Goal: Task Accomplishment & Management: Complete application form

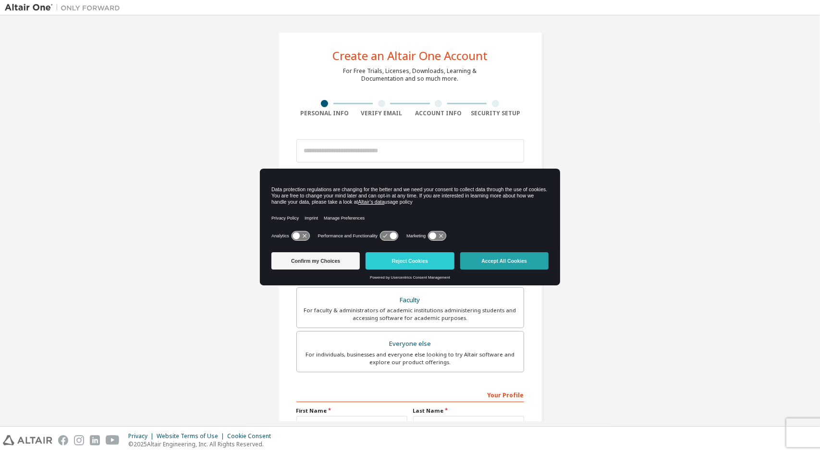
click at [408, 197] on button "Accept All Cookies" at bounding box center [504, 260] width 88 height 17
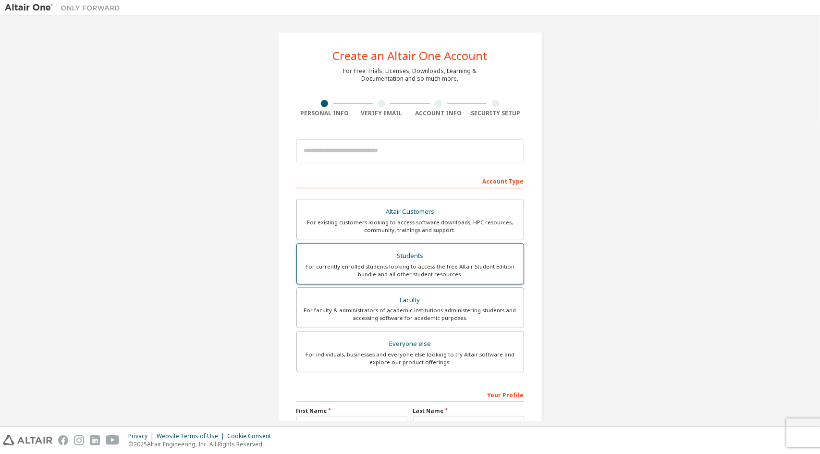
click at [408, 197] on div "For currently enrolled students looking to access the free Altair Student Editi…" at bounding box center [410, 270] width 215 height 15
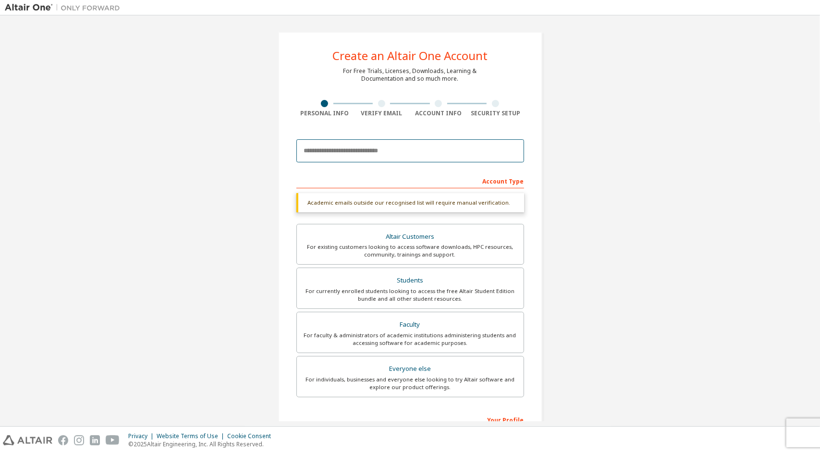
click at [368, 148] on input "email" at bounding box center [410, 150] width 228 height 23
type input "**********"
click at [392, 197] on div "Students" at bounding box center [410, 280] width 215 height 13
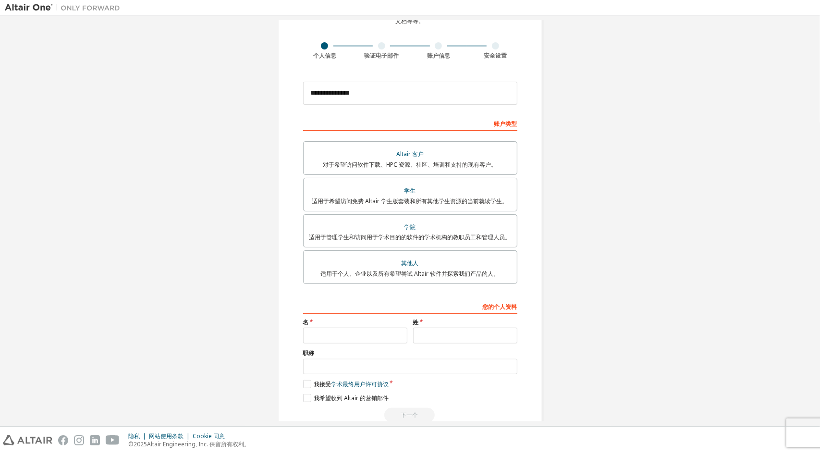
scroll to position [79, 0]
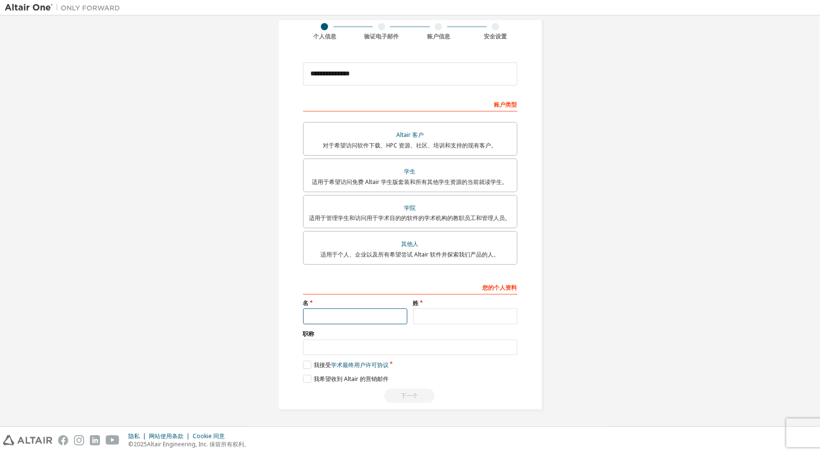
click at [310, 197] on input "text" at bounding box center [355, 316] width 104 height 16
type input "*****"
click at [408, 197] on input "text" at bounding box center [465, 316] width 104 height 16
type input "***"
click at [309, 197] on label "我接受 学术 最终用户许可协议" at bounding box center [346, 365] width 86 height 8
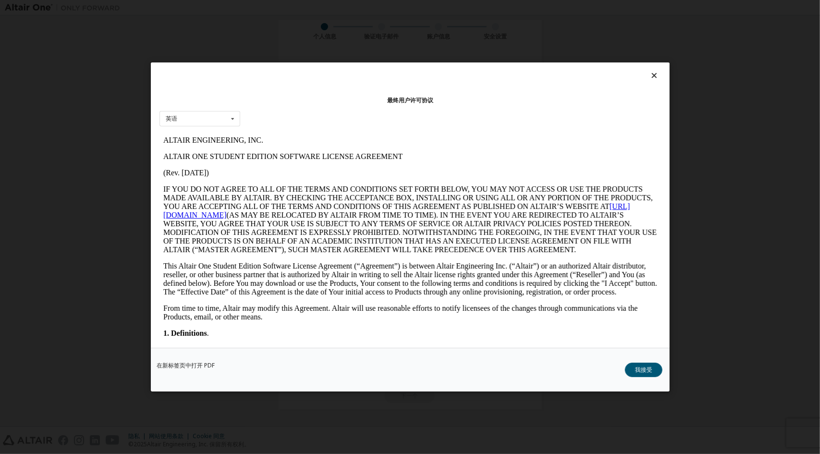
scroll to position [0, 0]
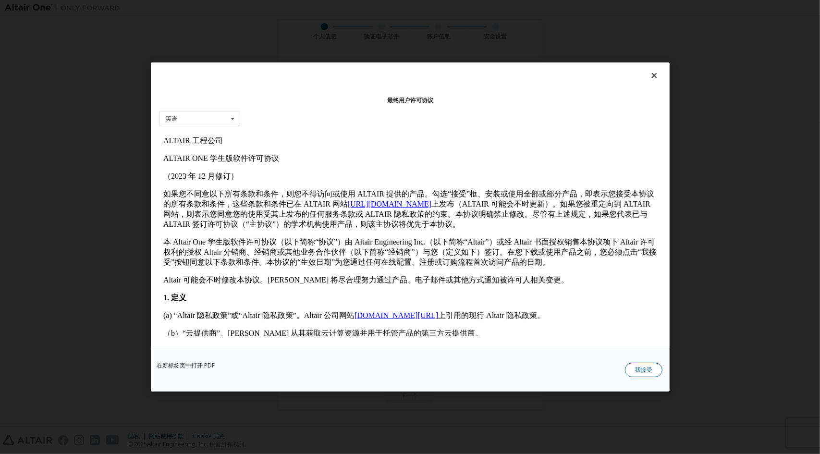
click at [408, 197] on button "我接受" at bounding box center [643, 370] width 37 height 14
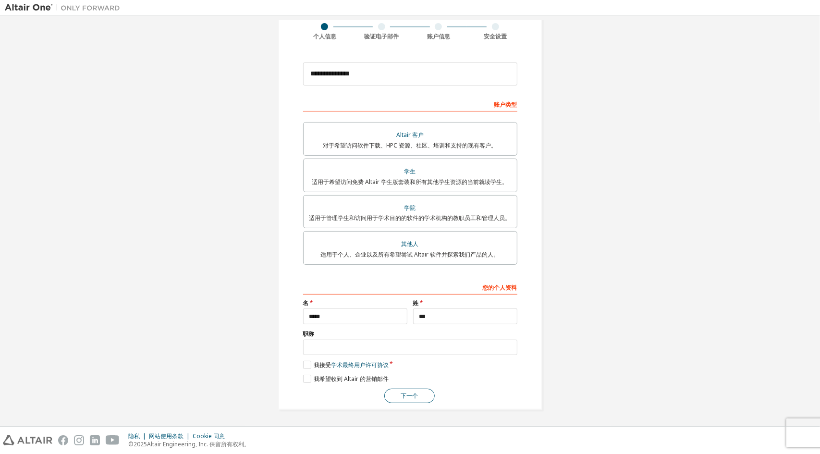
click at [401, 197] on font "下一个" at bounding box center [409, 396] width 17 height 8
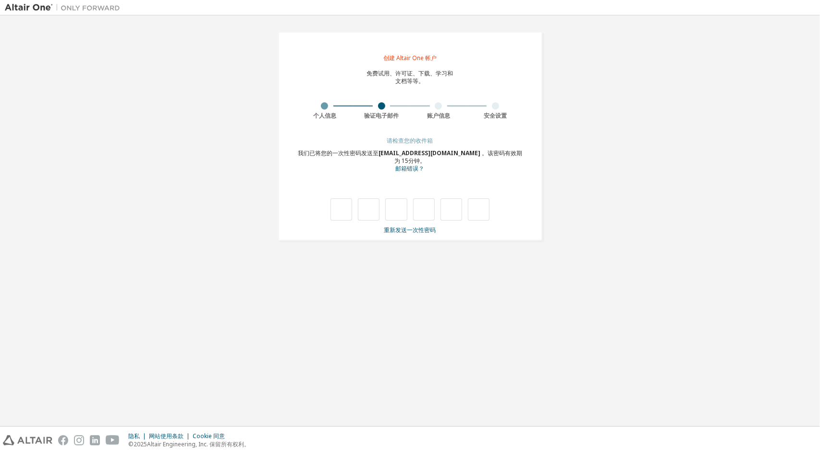
type input "*"
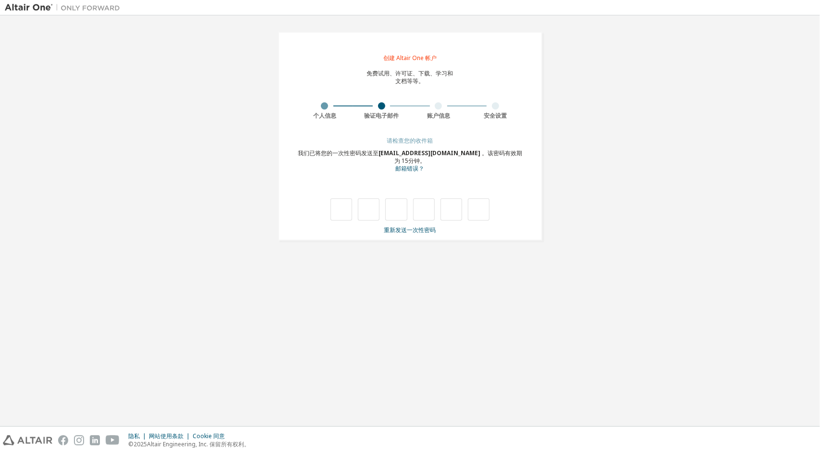
type input "*"
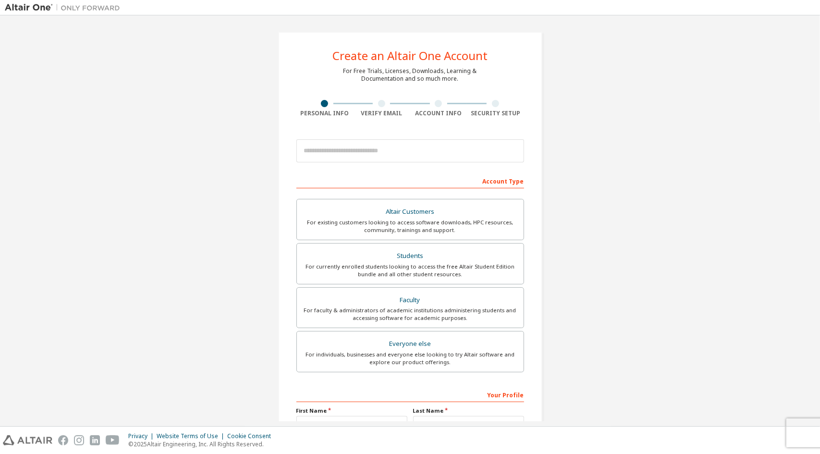
scroll to position [105, 0]
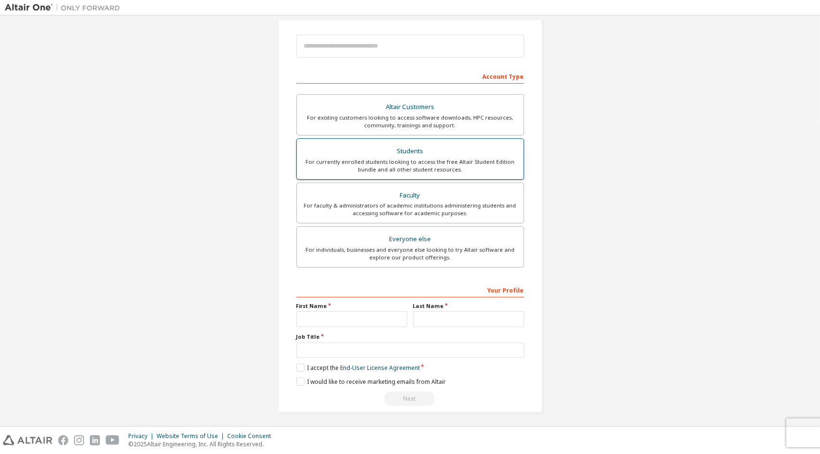
click at [380, 161] on div "For currently enrolled students looking to access the free Altair Student Editi…" at bounding box center [410, 165] width 215 height 15
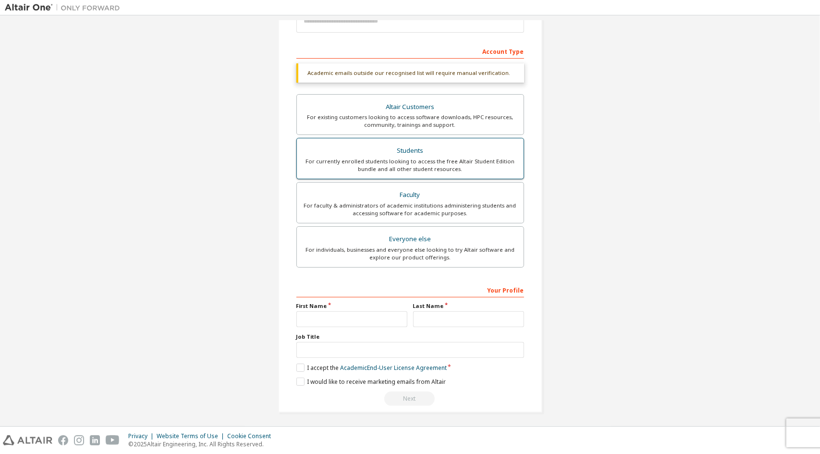
scroll to position [130, 0]
click at [352, 318] on input "text" at bounding box center [351, 319] width 111 height 16
type input "*****"
click at [423, 322] on input "text" at bounding box center [468, 319] width 111 height 16
type input "***"
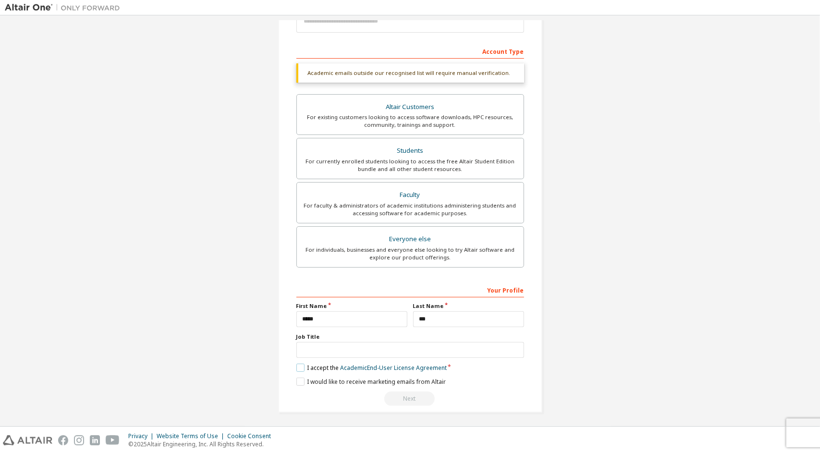
click at [315, 367] on label "I accept the Academic End-User License Agreement" at bounding box center [371, 368] width 150 height 8
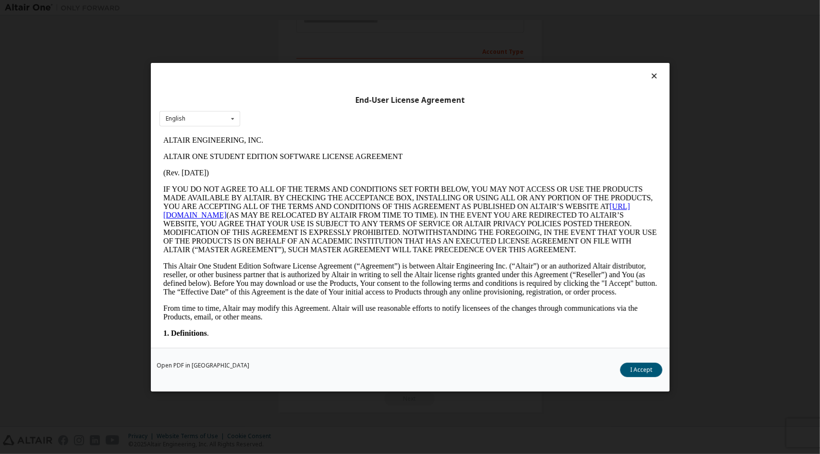
scroll to position [0, 0]
click at [647, 369] on button "I Accept" at bounding box center [641, 369] width 42 height 14
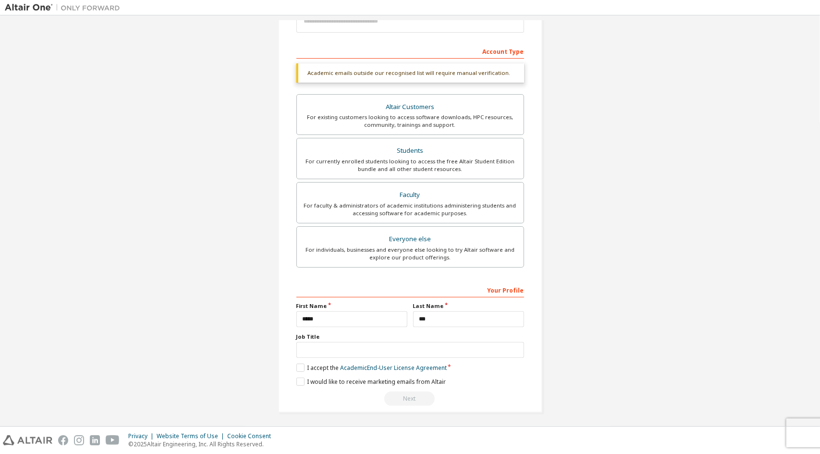
click at [412, 393] on div "Next" at bounding box center [410, 399] width 228 height 14
click at [394, 380] on label "I would like to receive marketing emails from Altair" at bounding box center [370, 382] width 149 height 8
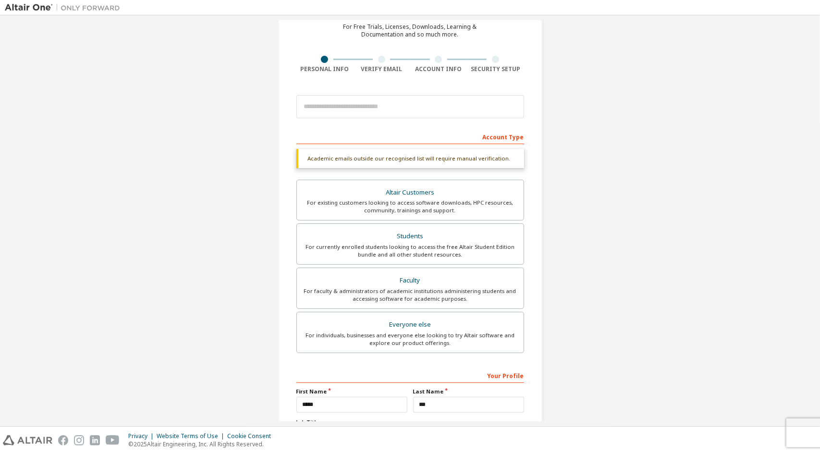
scroll to position [43, 0]
click at [373, 105] on input "email" at bounding box center [410, 107] width 228 height 23
type input "**********"
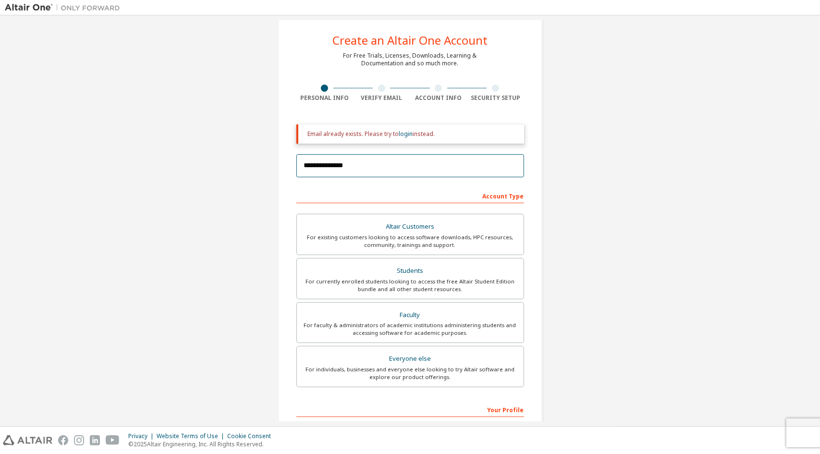
scroll to position [0, 0]
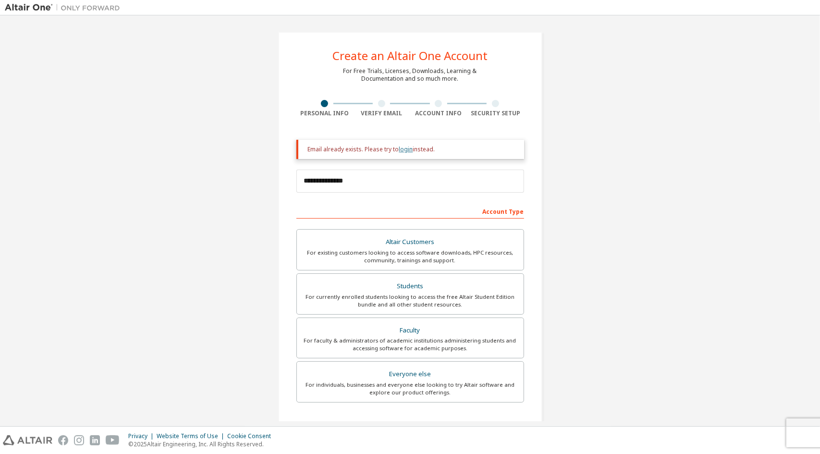
click at [405, 146] on link "login" at bounding box center [406, 149] width 14 height 8
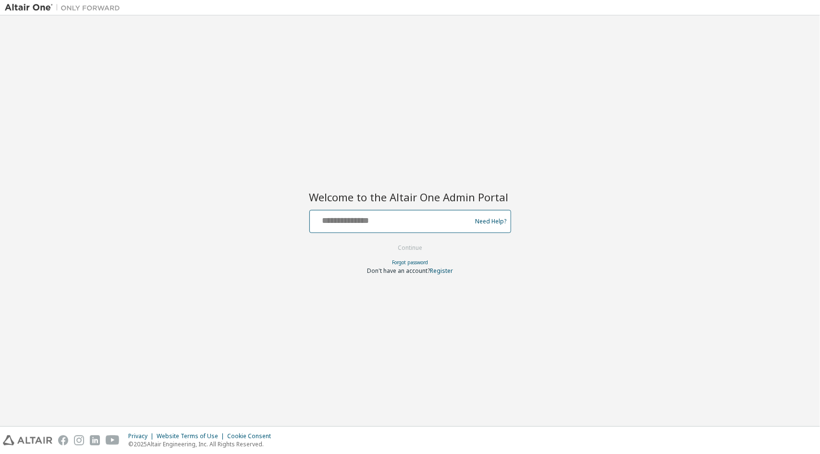
click at [380, 225] on input "text" at bounding box center [392, 219] width 157 height 14
type input "**********"
click at [406, 248] on button "Continue" at bounding box center [410, 248] width 45 height 14
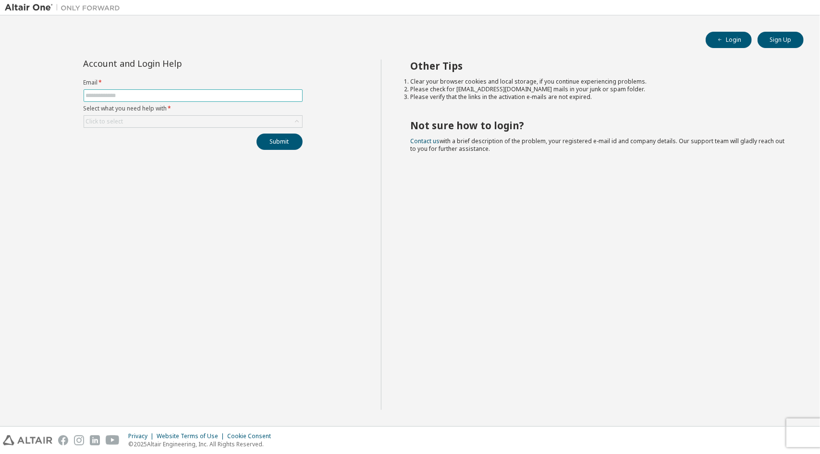
click at [229, 89] on span at bounding box center [193, 95] width 219 height 12
click at [230, 92] on input "text" at bounding box center [193, 96] width 214 height 8
type input "**********"
click at [278, 148] on button "Submit" at bounding box center [280, 142] width 46 height 16
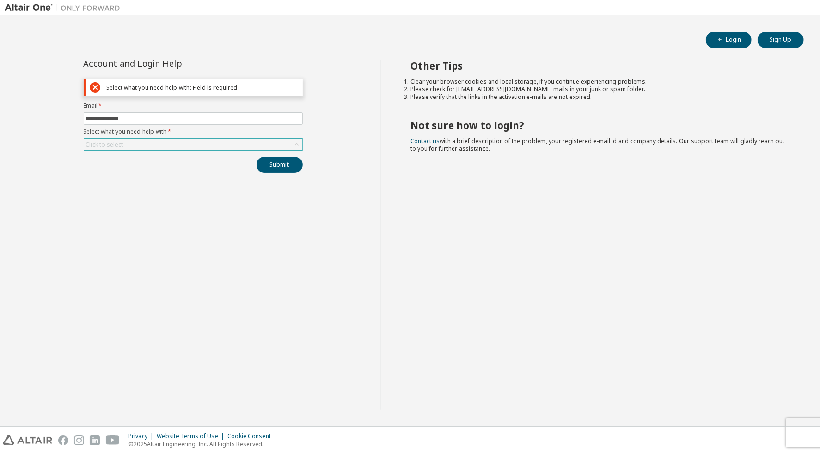
click at [274, 148] on div "Click to select" at bounding box center [193, 145] width 218 height 12
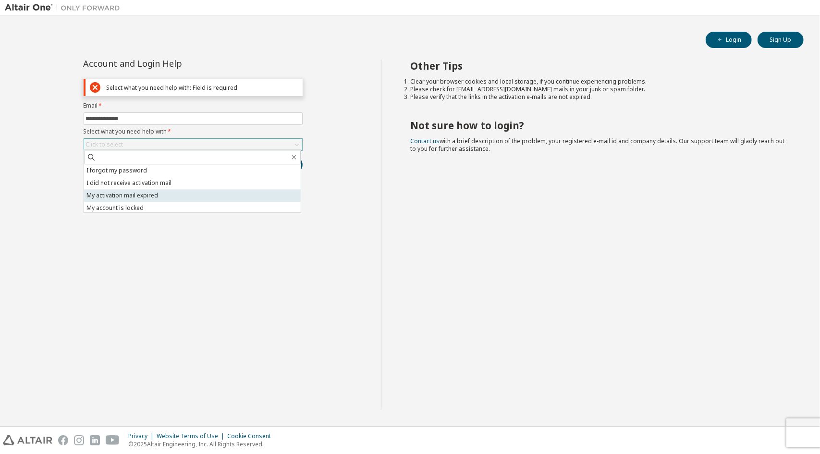
click at [261, 197] on li "My activation mail expired" at bounding box center [192, 195] width 217 height 12
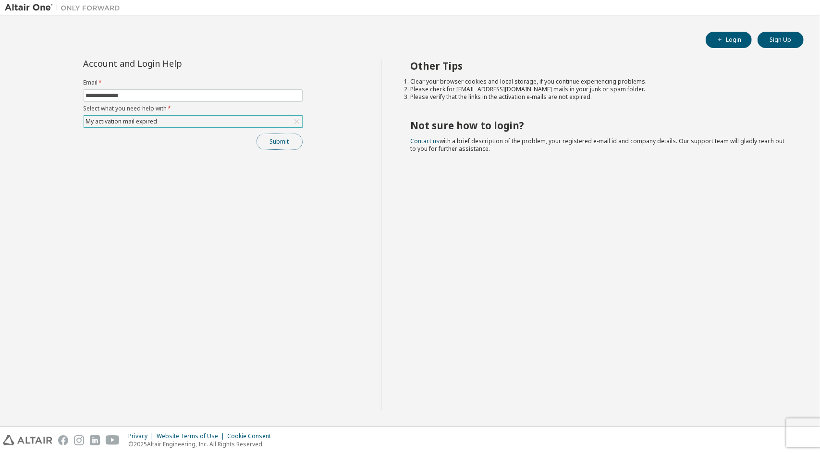
click at [283, 141] on button "Submit" at bounding box center [280, 142] width 46 height 16
